Goal: Check status: Check status

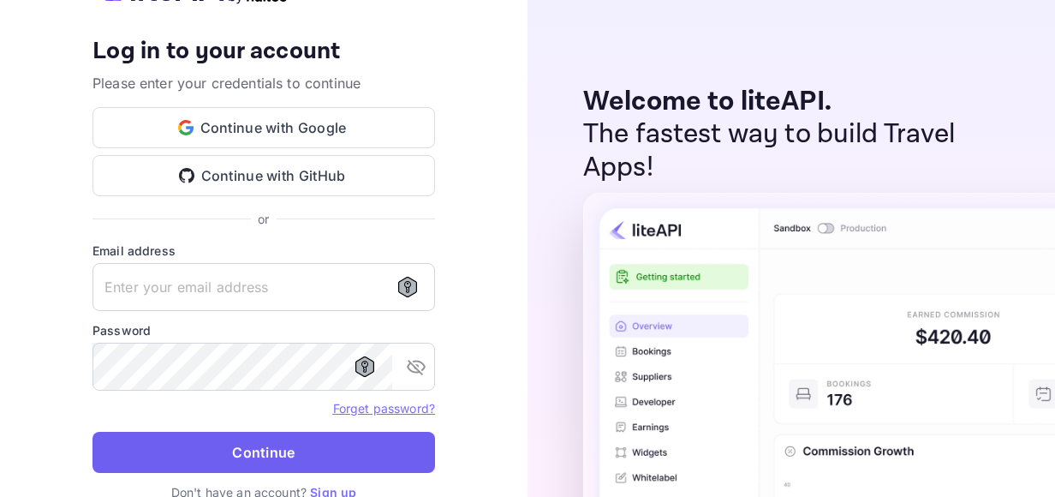
type input "[EMAIL_ADDRESS][DOMAIN_NAME]"
click at [262, 467] on button "Continue" at bounding box center [263, 451] width 342 height 41
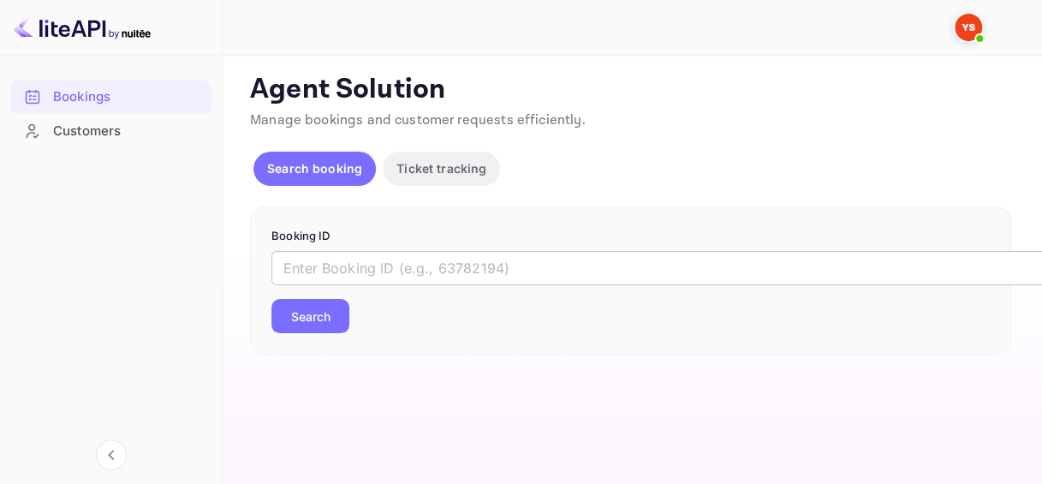
click at [380, 267] on input "text" at bounding box center [699, 268] width 856 height 34
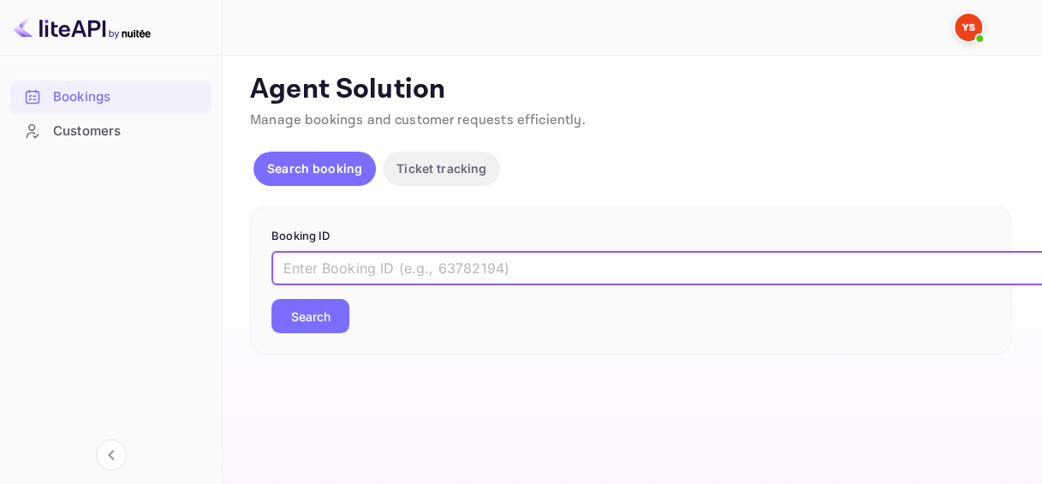
click at [392, 256] on input "text" at bounding box center [699, 268] width 856 height 34
paste input "7680889"
type input "7680889"
click at [271, 299] on button "Search" at bounding box center [310, 316] width 78 height 34
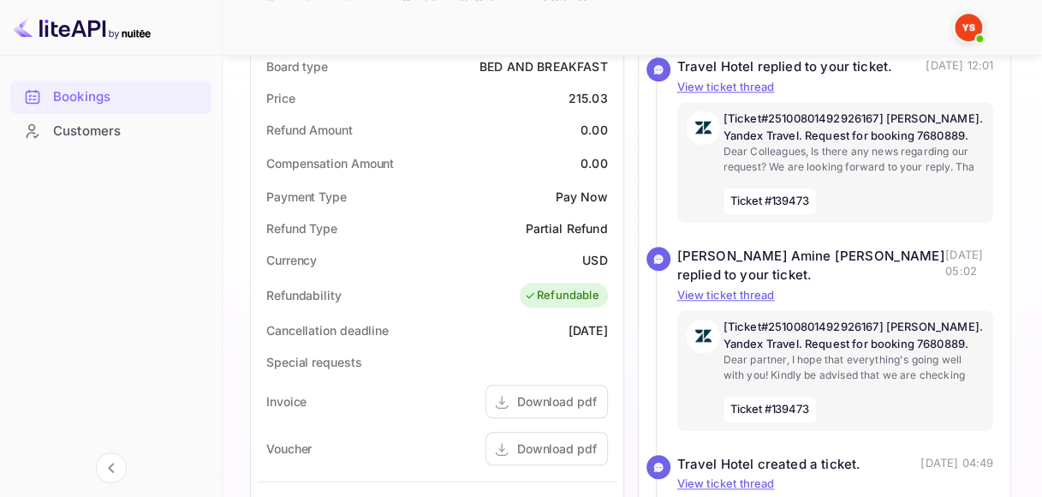
scroll to position [856, 0]
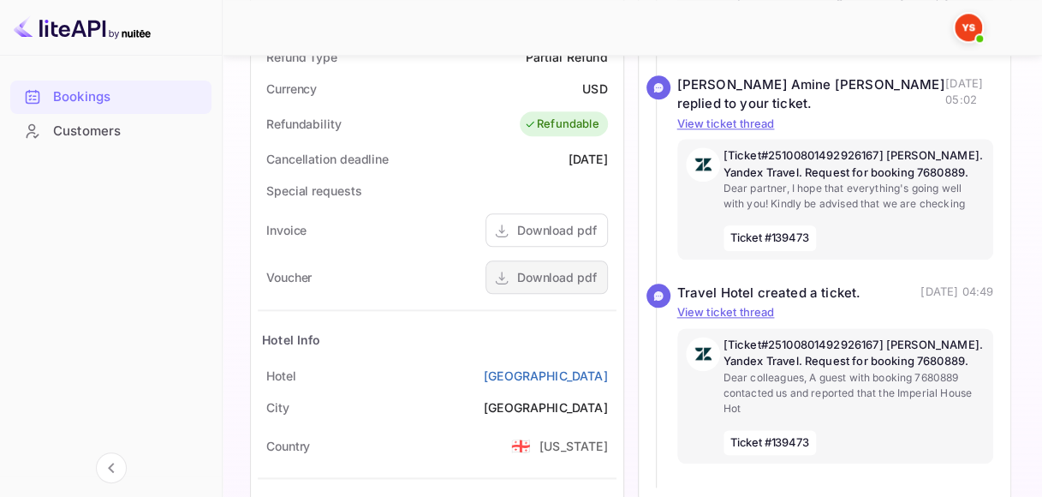
click at [565, 277] on div "Download pdf" at bounding box center [557, 277] width 80 height 18
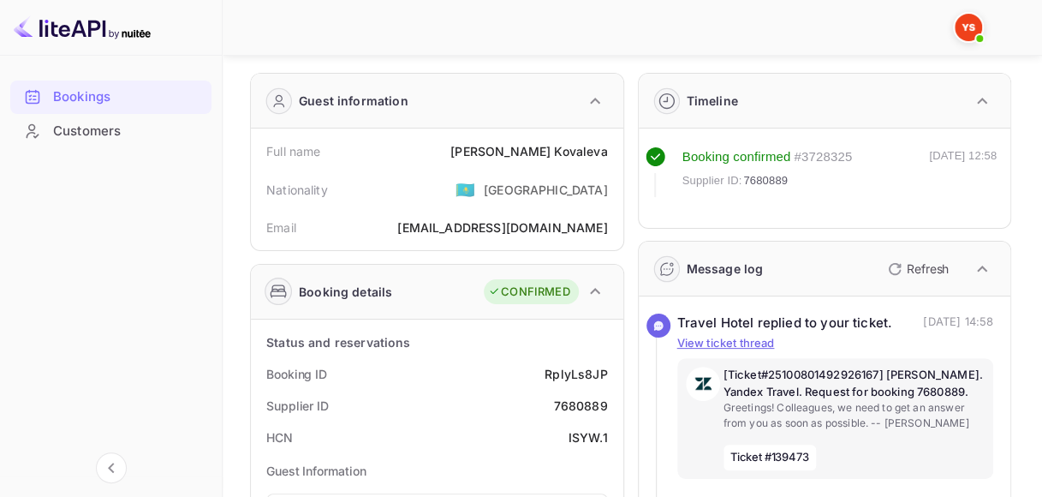
scroll to position [0, 0]
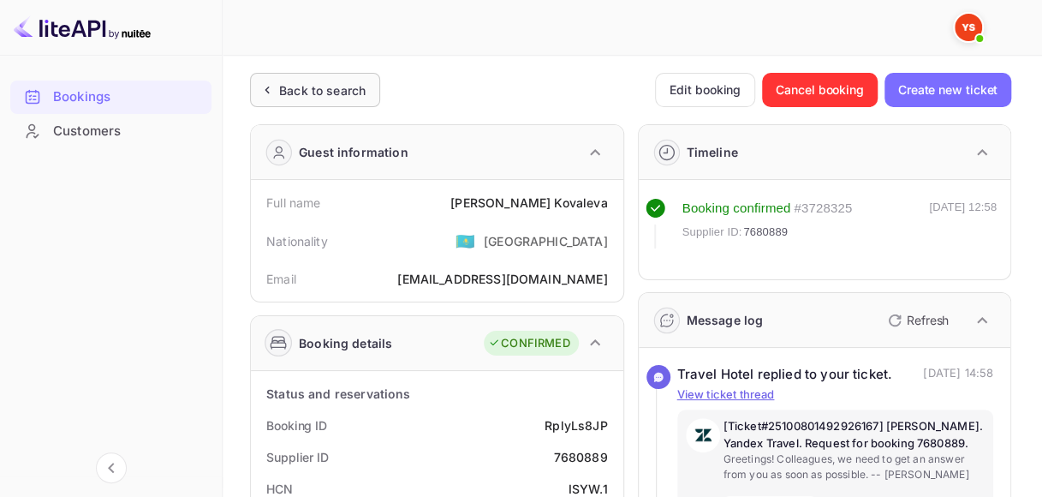
click at [311, 82] on div "Back to search" at bounding box center [322, 90] width 86 height 18
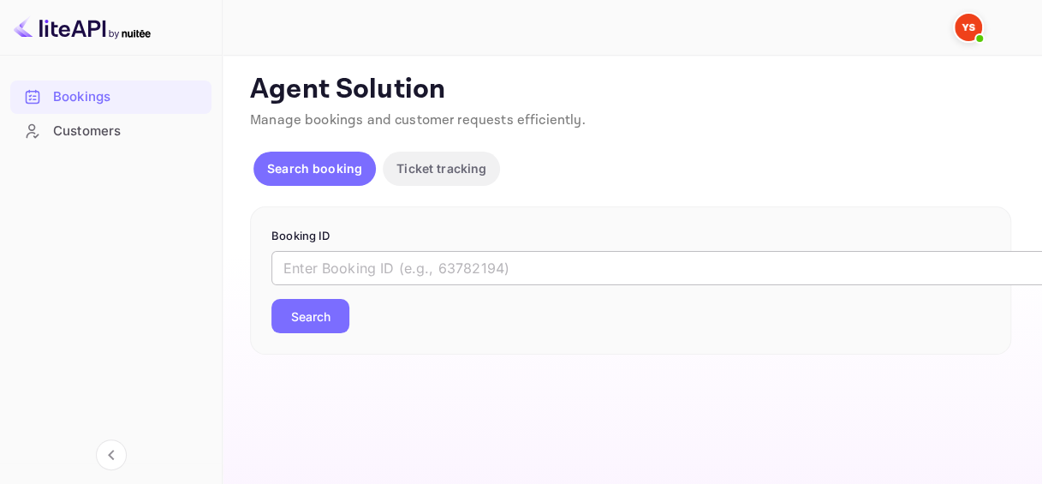
click at [330, 258] on input "text" at bounding box center [699, 268] width 856 height 34
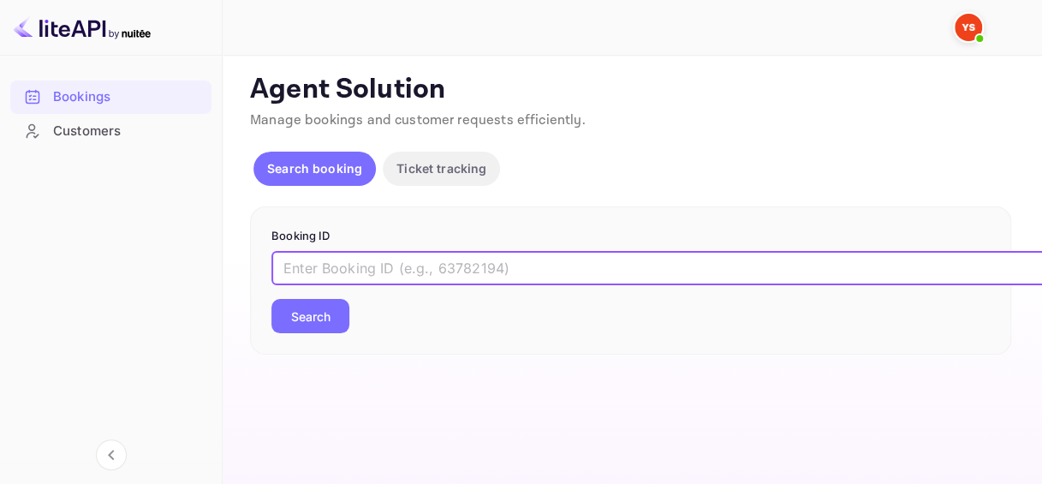
paste input "7939086"
type input "7939086"
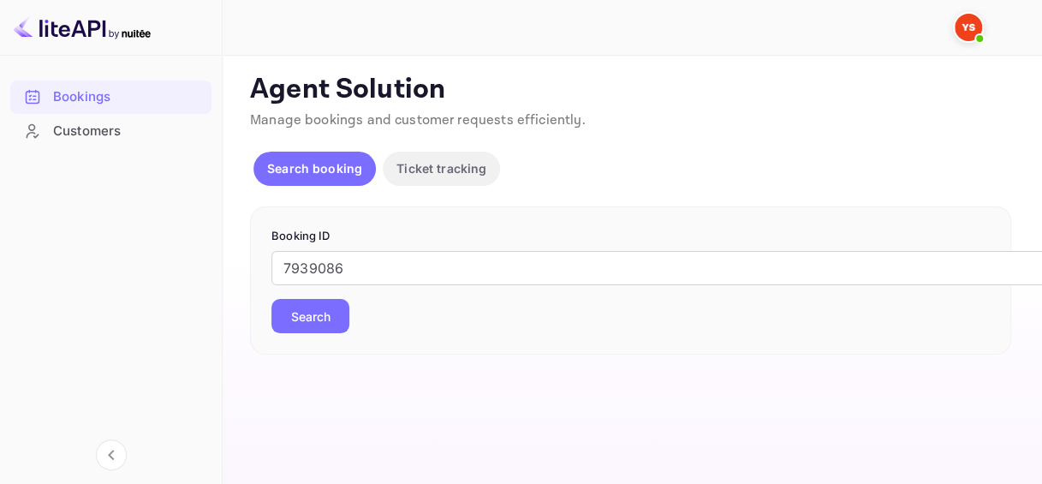
click at [299, 324] on button "Search" at bounding box center [310, 316] width 78 height 34
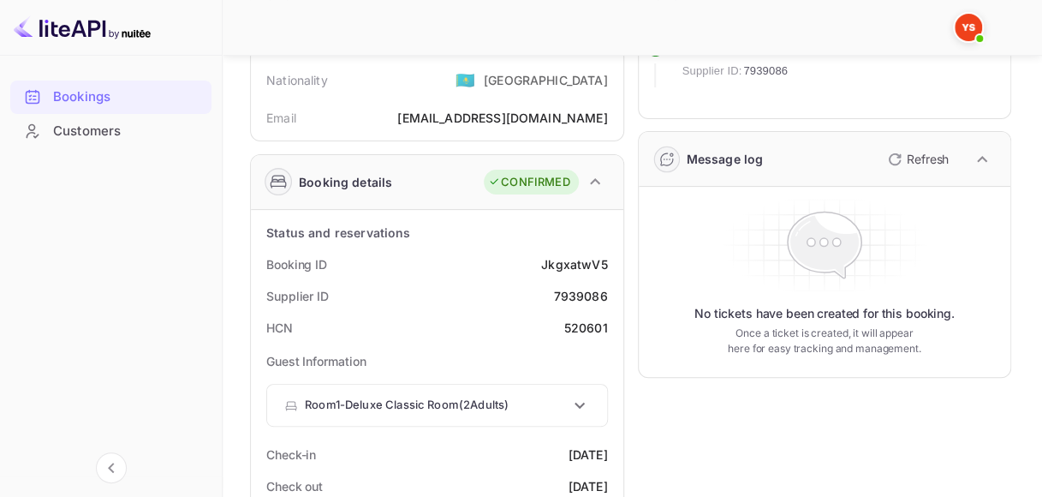
scroll to position [257, 0]
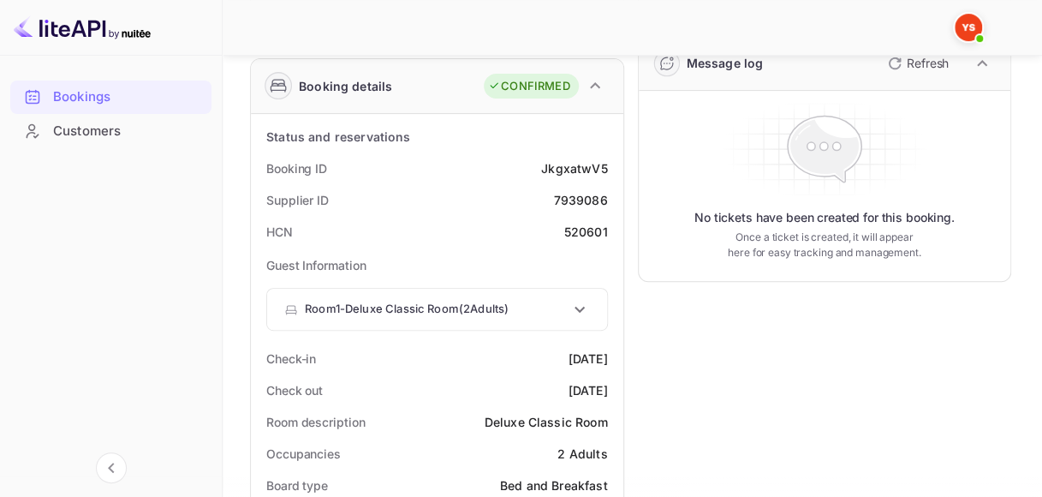
click at [580, 308] on icon at bounding box center [579, 309] width 10 height 6
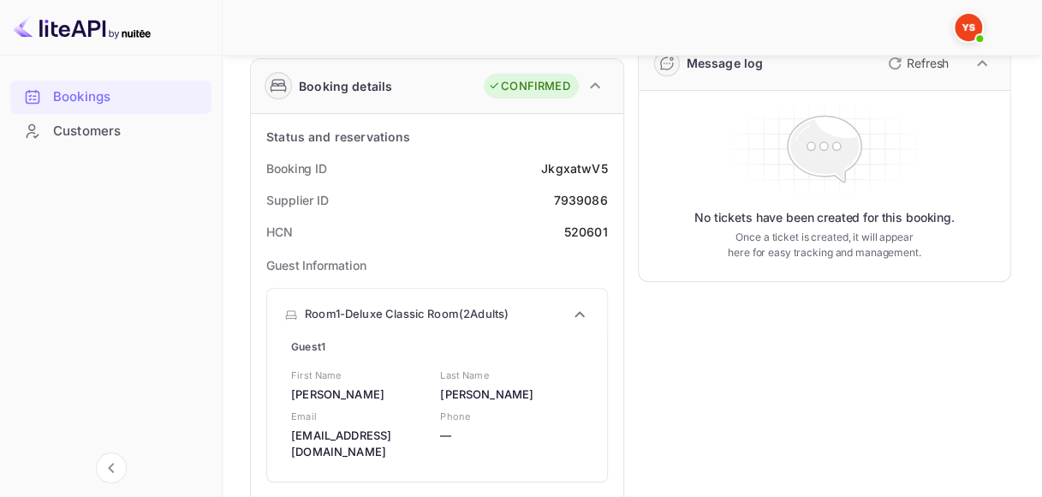
click at [577, 307] on icon at bounding box center [579, 314] width 21 height 21
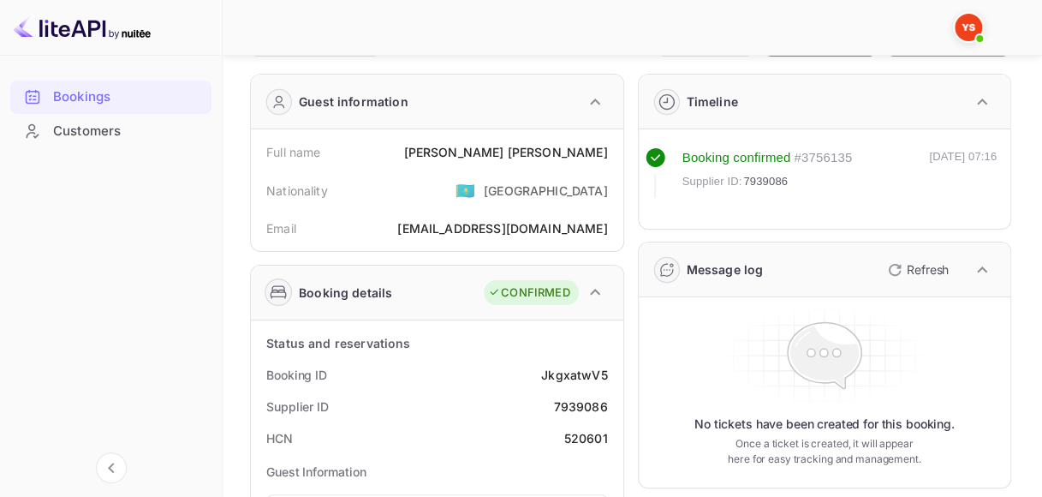
scroll to position [0, 0]
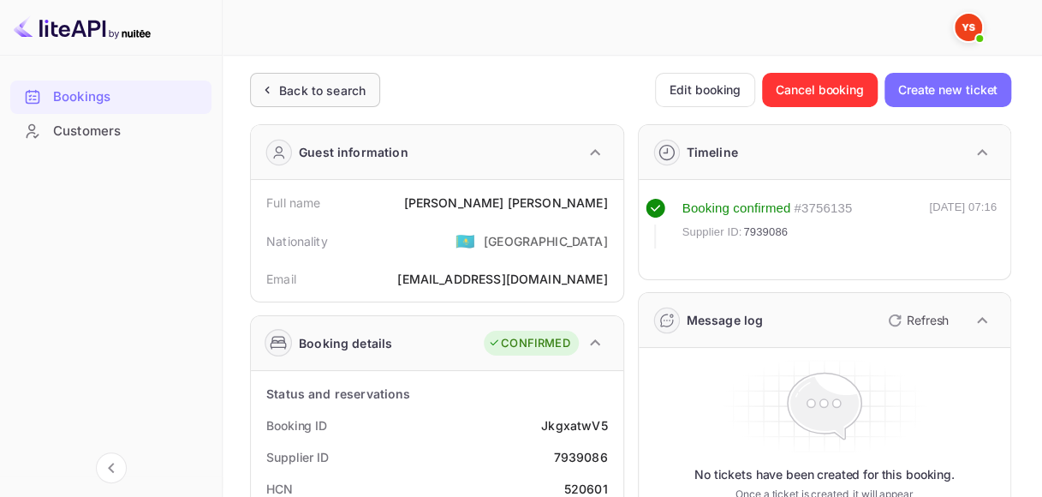
click at [321, 81] on div "Back to search" at bounding box center [322, 90] width 86 height 18
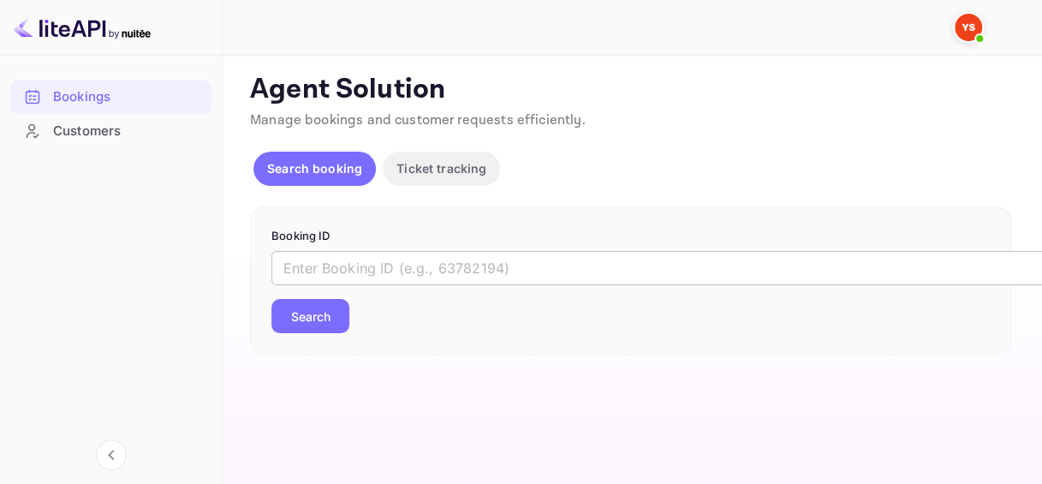
click at [311, 261] on input "text" at bounding box center [699, 268] width 856 height 34
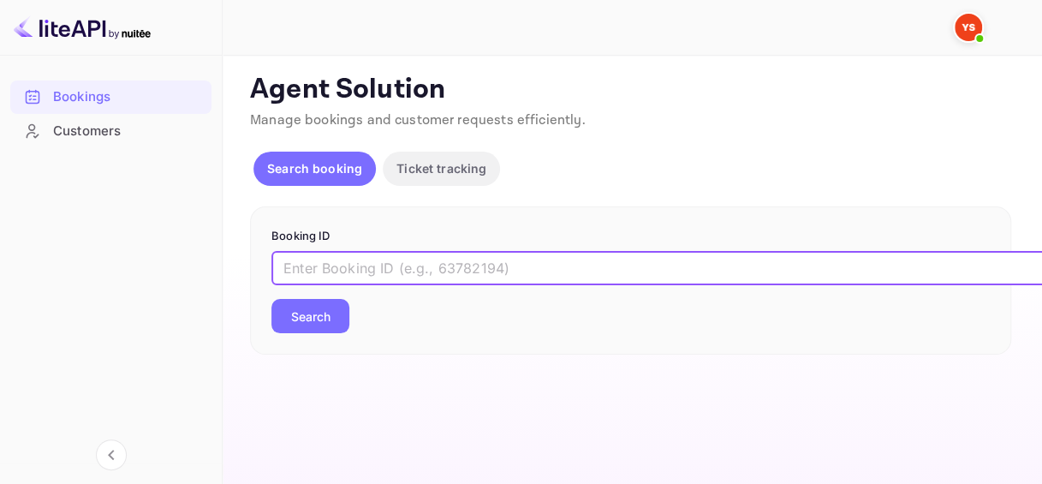
paste input "9981685"
type input "9981685"
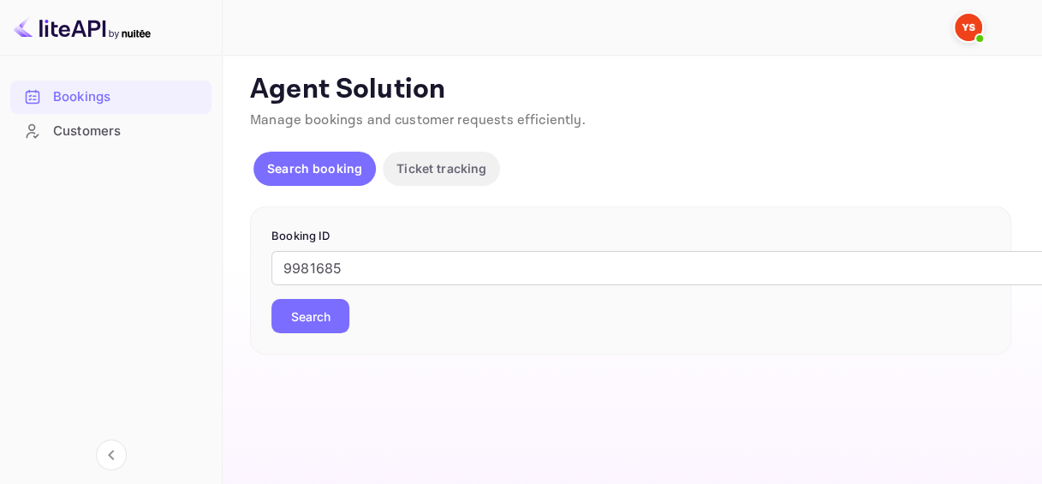
click at [324, 313] on button "Search" at bounding box center [310, 316] width 78 height 34
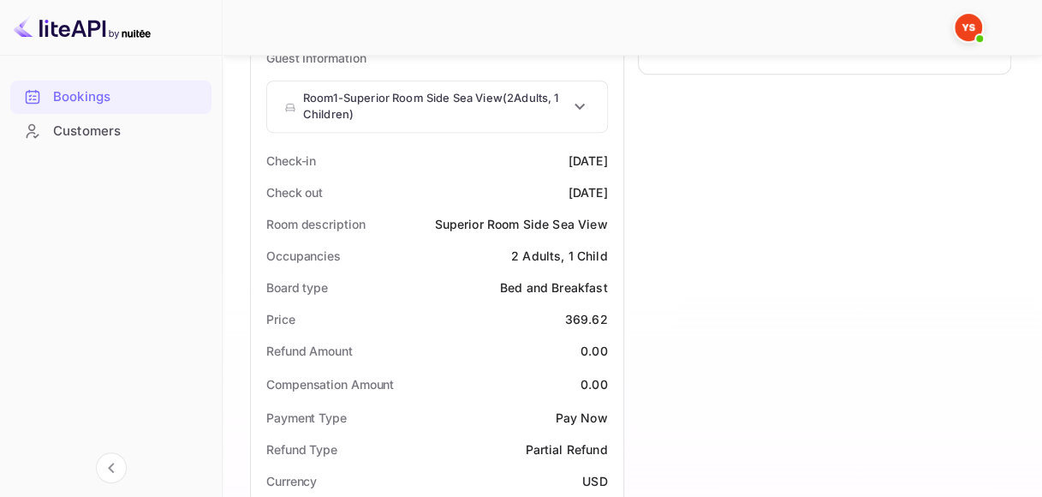
scroll to position [342, 0]
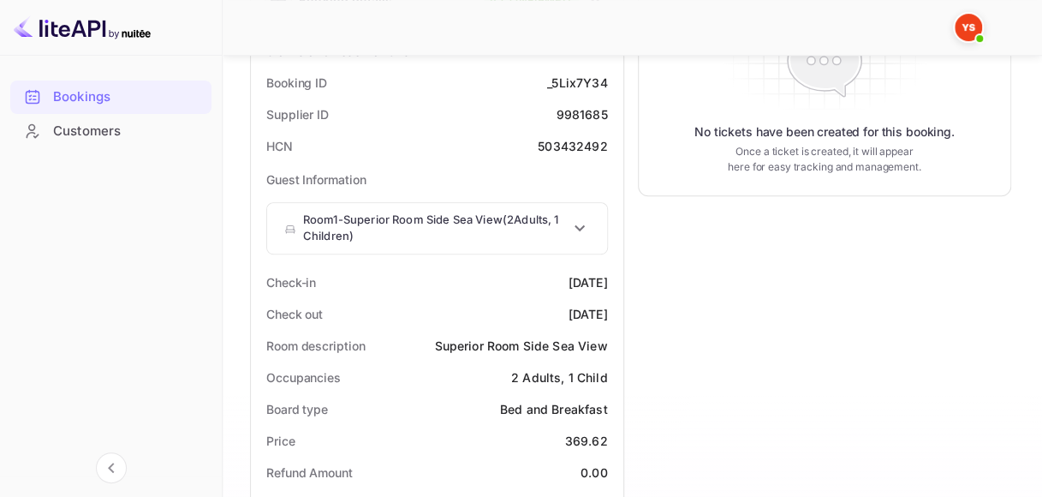
click at [572, 221] on icon at bounding box center [579, 227] width 21 height 21
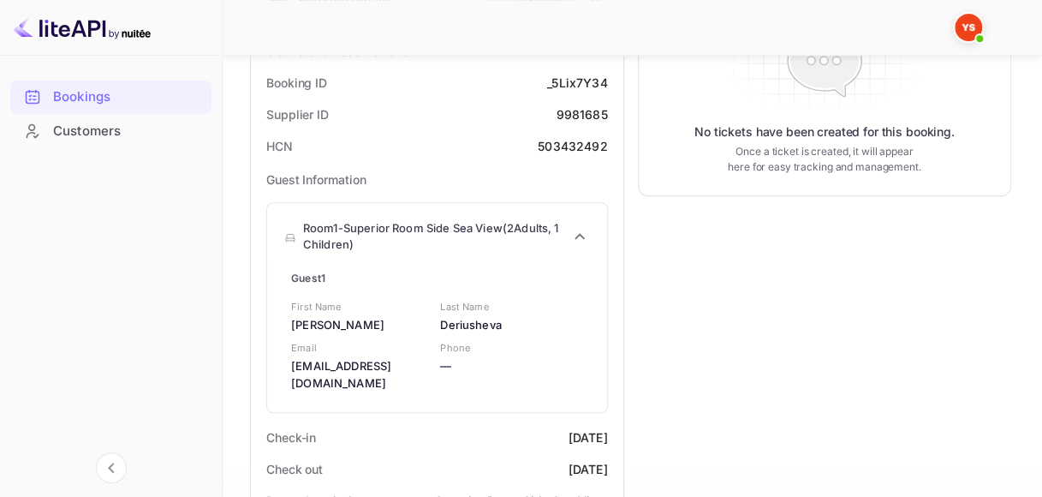
click at [577, 214] on div "Room 1 - Superior Room Side Sea View ( 2 Adults , 1 Children )" at bounding box center [437, 237] width 340 height 68
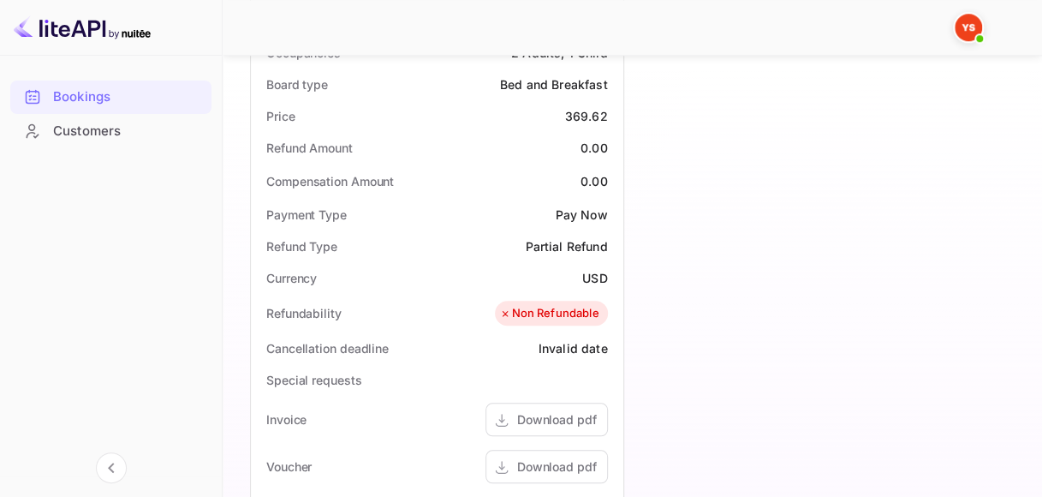
scroll to position [514, 0]
